Goal: Information Seeking & Learning: Learn about a topic

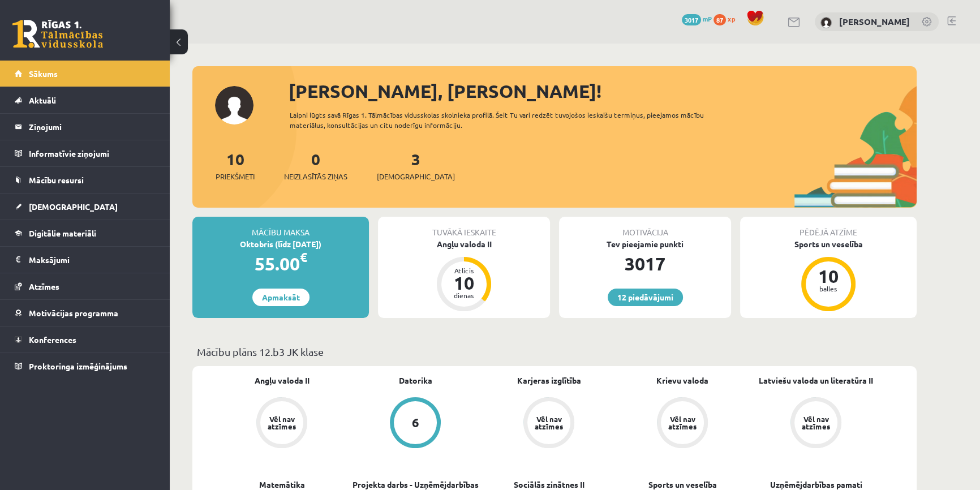
click at [69, 37] on link at bounding box center [57, 34] width 91 height 28
click at [393, 155] on link "3 Ieskaites" at bounding box center [416, 165] width 78 height 33
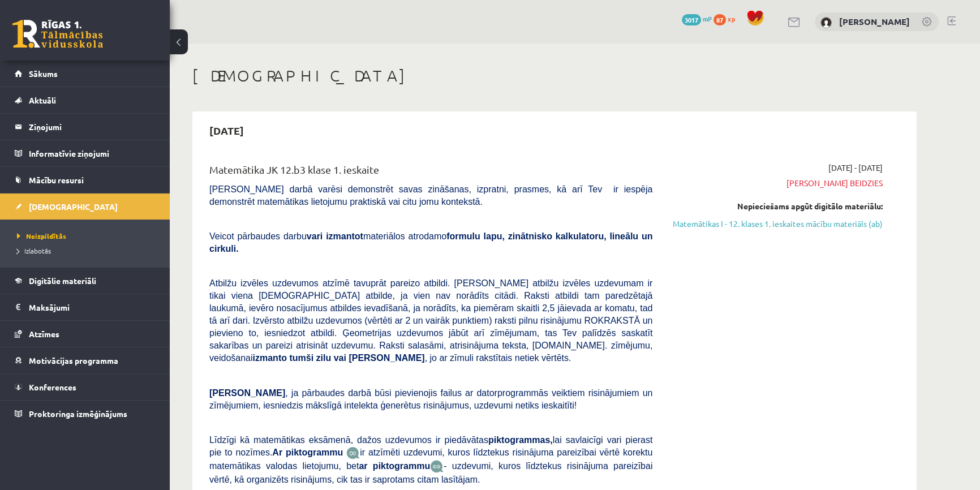
click at [760, 223] on link "Matemātikas I - 12. klases 1. ieskaites mācību materiāls (ab)" at bounding box center [776, 224] width 213 height 12
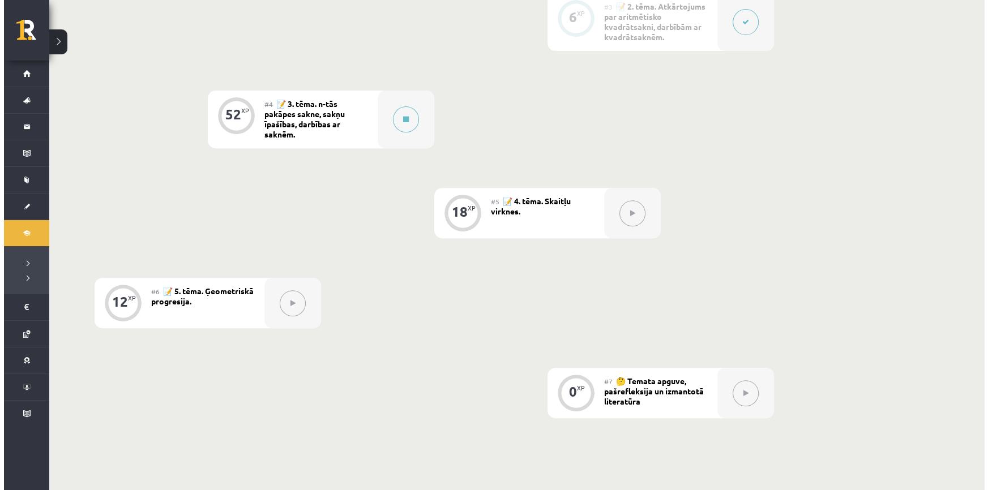
scroll to position [566, 0]
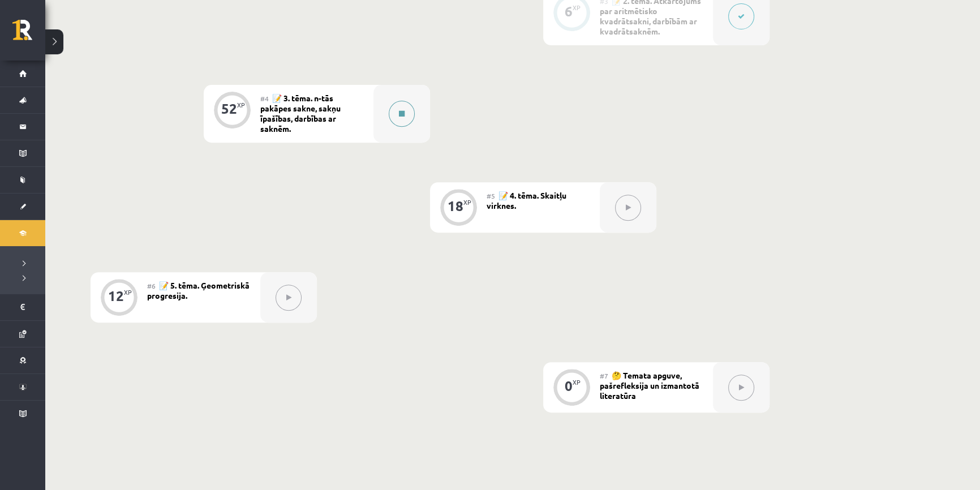
click at [383, 120] on div at bounding box center [402, 114] width 57 height 58
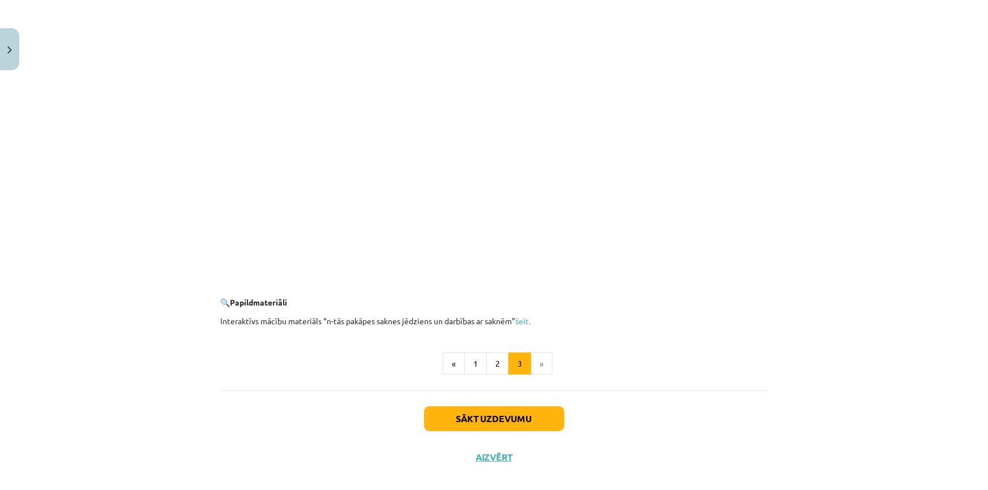
scroll to position [1979, 0]
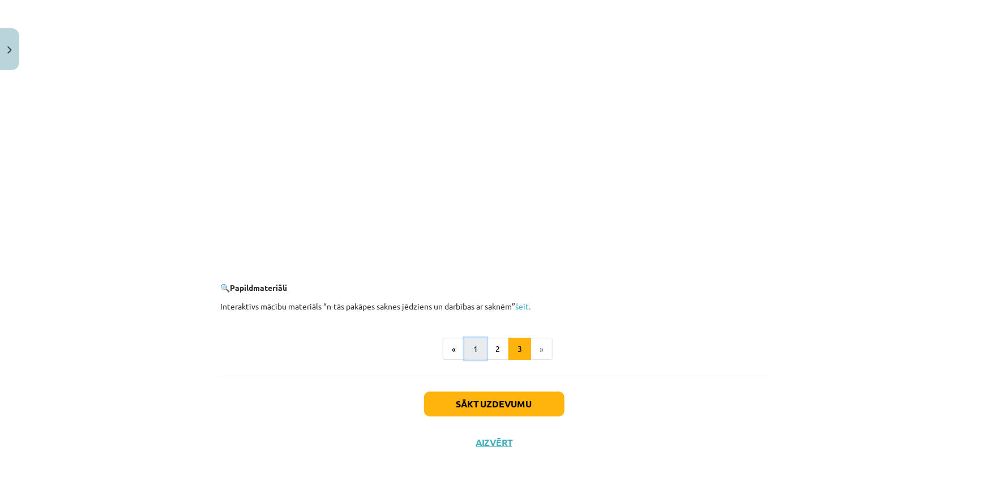
click at [478, 339] on button "1" at bounding box center [475, 349] width 23 height 23
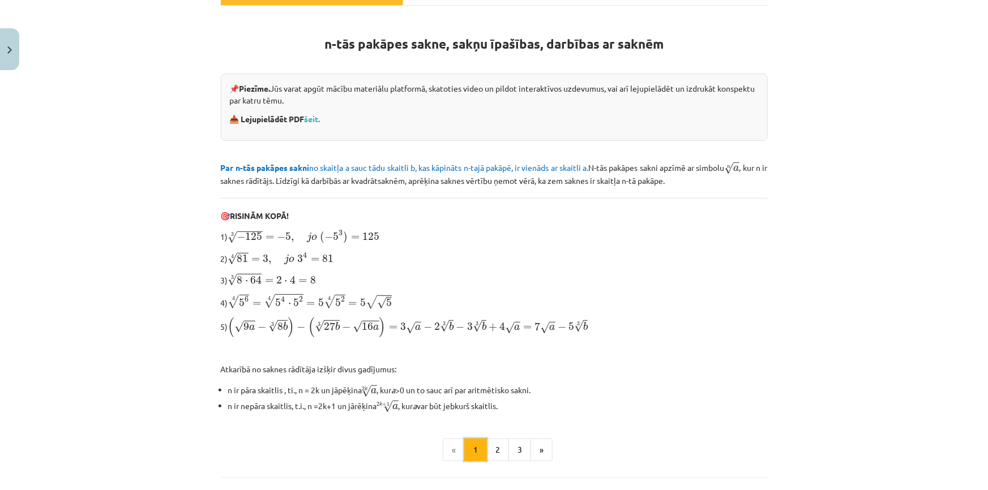
scroll to position [182, 0]
